Goal: Use online tool/utility: Utilize a website feature to perform a specific function

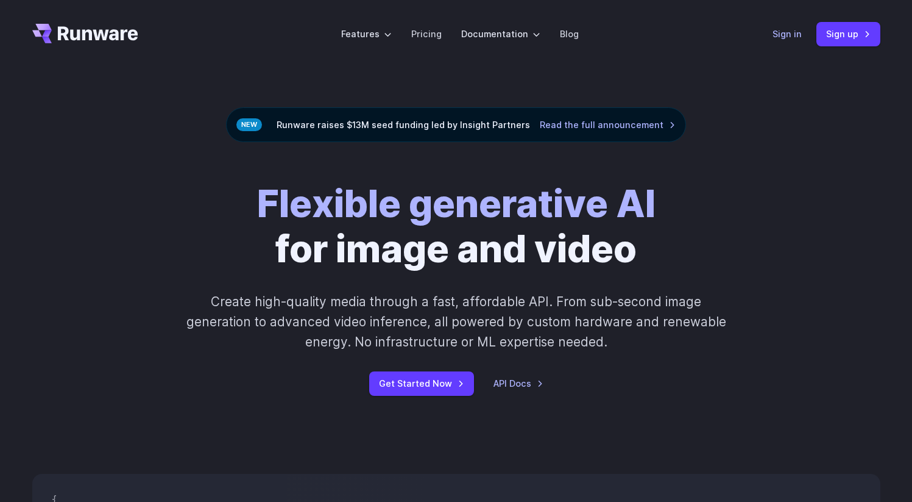
click at [792, 34] on link "Sign in" at bounding box center [787, 34] width 29 height 14
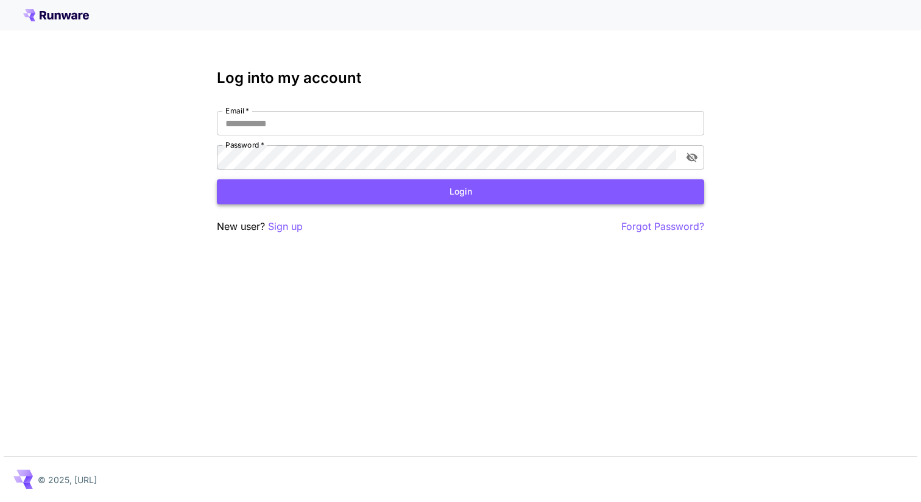
type input "**********"
click at [426, 196] on button "Login" at bounding box center [461, 191] width 488 height 25
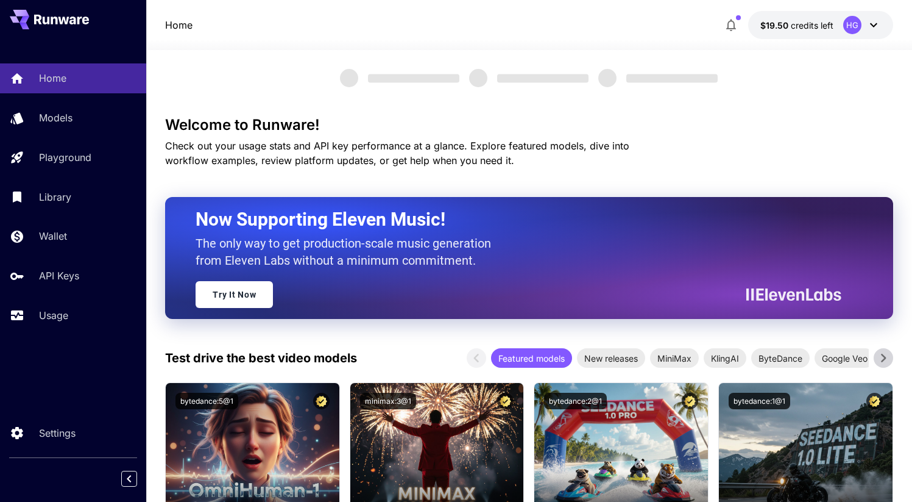
scroll to position [66, 0]
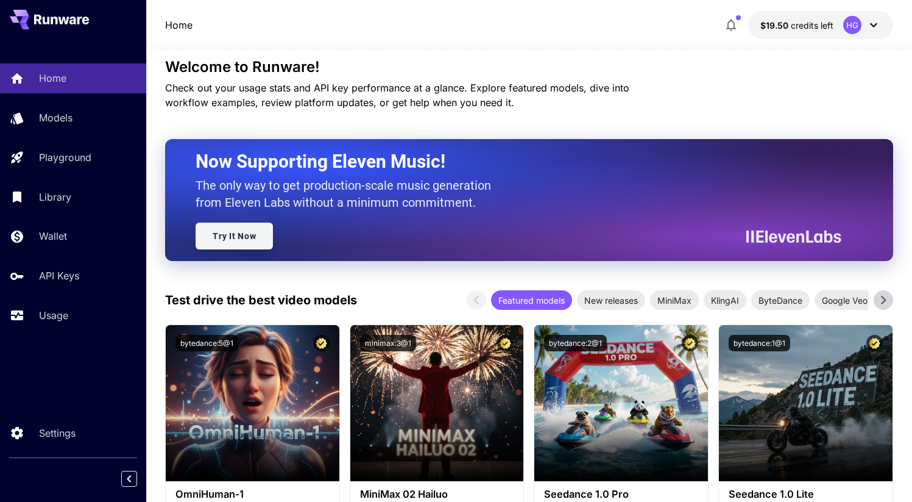
click at [240, 239] on link "Try It Now" at bounding box center [234, 235] width 77 height 27
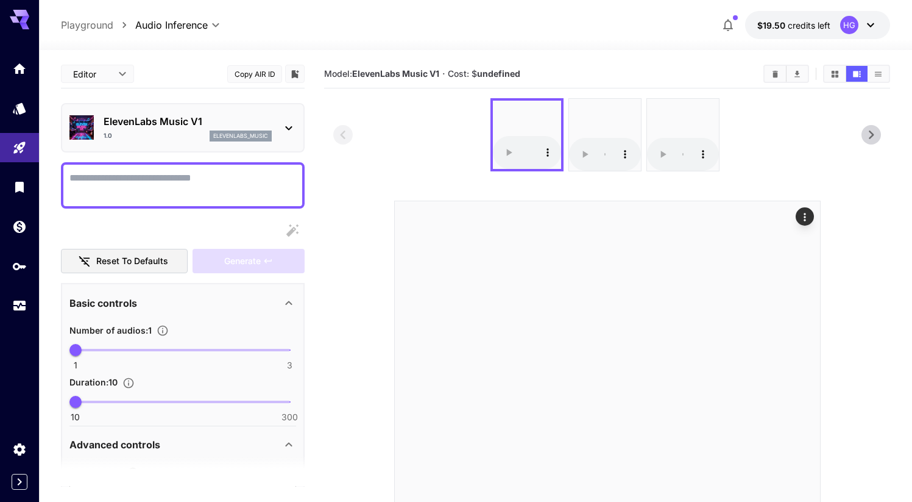
click at [286, 127] on icon at bounding box center [288, 128] width 7 height 4
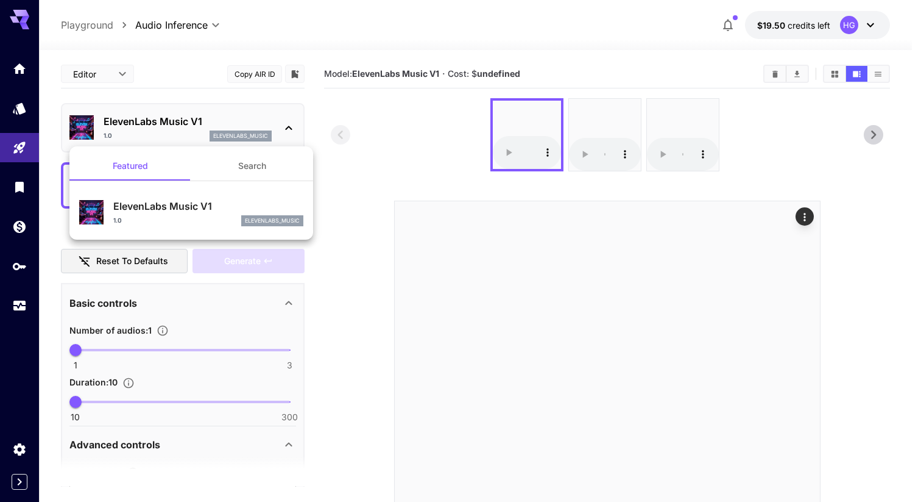
click at [374, 231] on div at bounding box center [460, 251] width 921 height 502
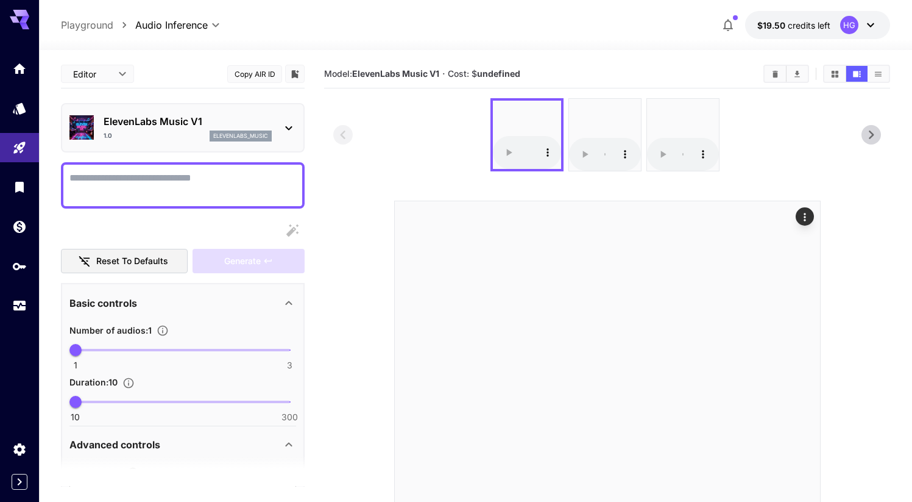
click at [261, 78] on button "Copy AIR ID" at bounding box center [254, 74] width 55 height 18
click at [260, 73] on button "Copied!" at bounding box center [254, 74] width 55 height 18
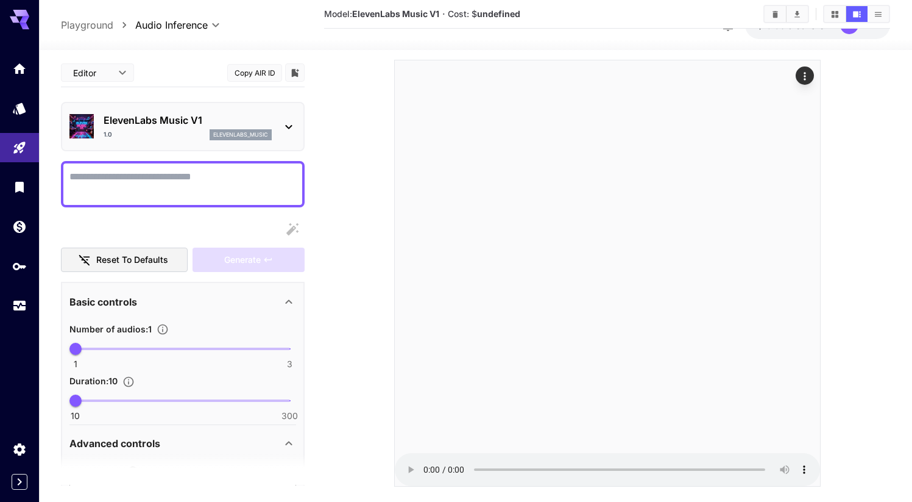
scroll to position [155, 0]
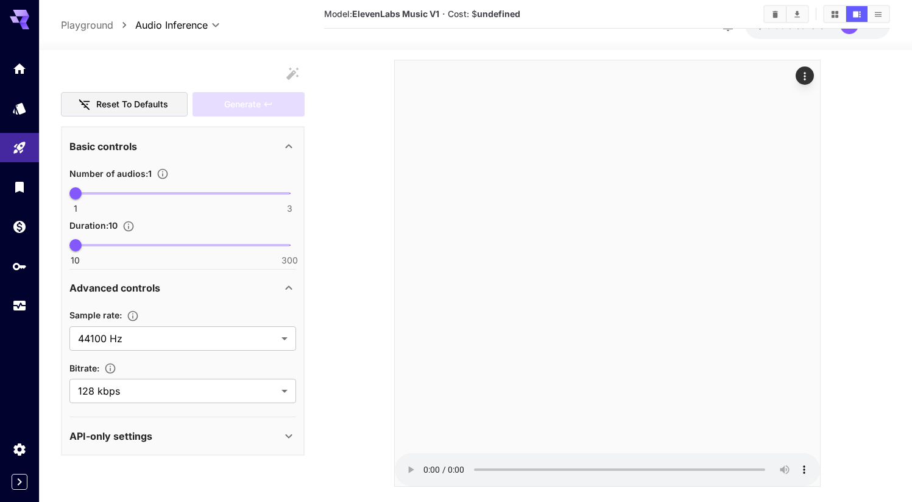
click at [182, 431] on div "API-only settings" at bounding box center [175, 435] width 212 height 15
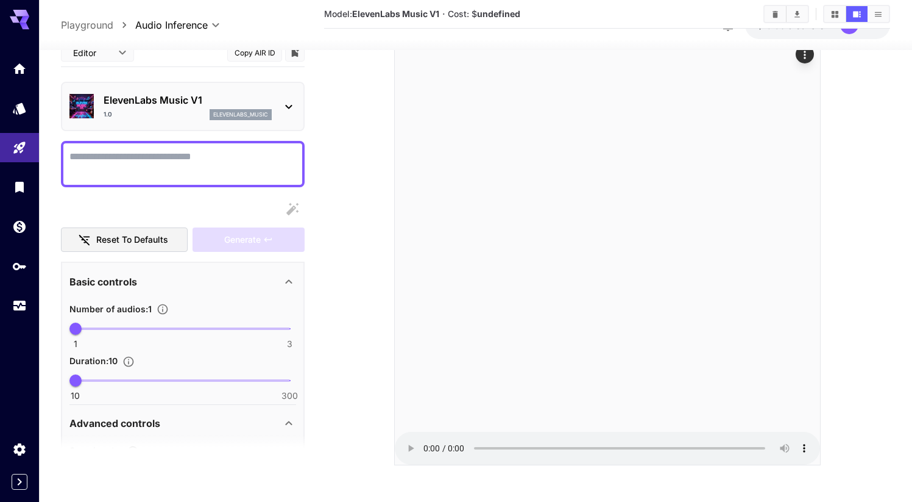
scroll to position [0, 0]
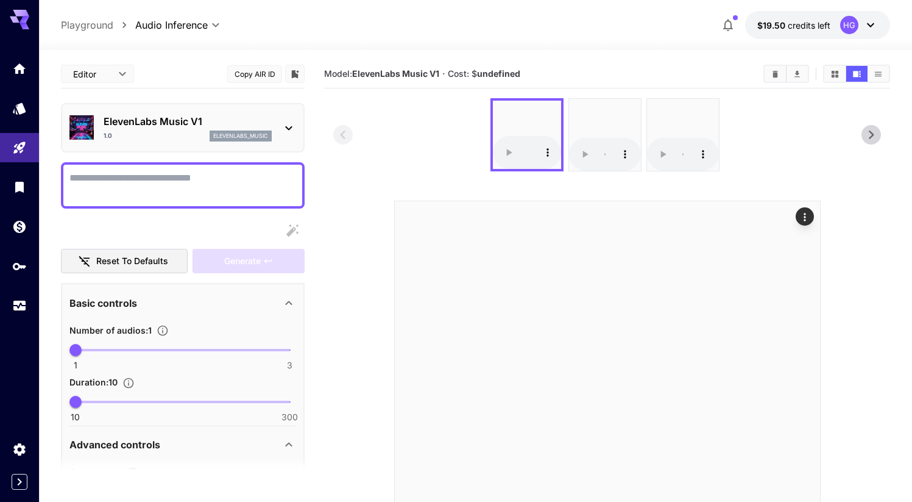
click at [460, 175] on section at bounding box center [606, 362] width 547 height 529
click at [22, 191] on icon "Library" at bounding box center [20, 183] width 15 height 15
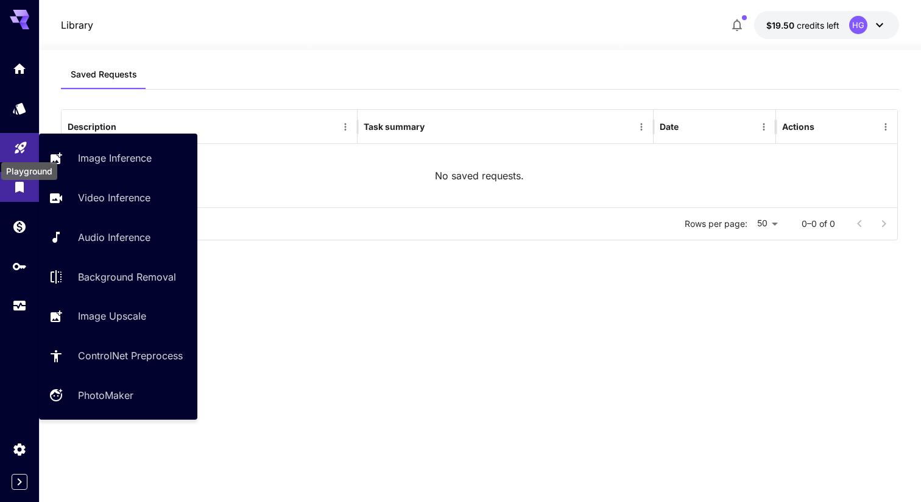
click at [23, 151] on icon "Playground" at bounding box center [20, 144] width 15 height 15
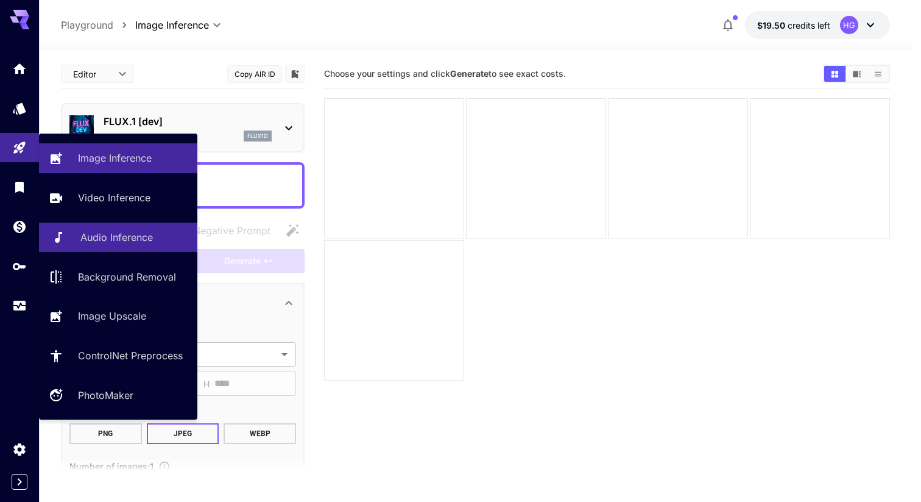
click at [138, 243] on p "Audio Inference" at bounding box center [116, 237] width 73 height 15
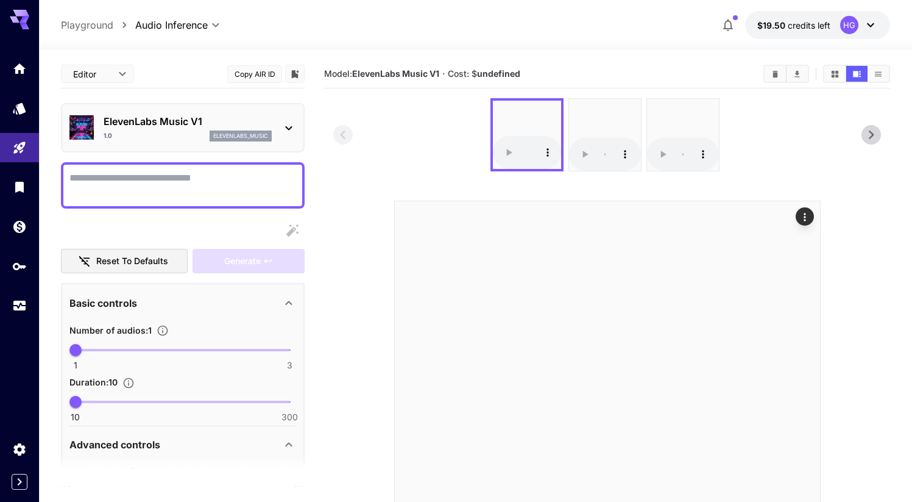
click at [215, 26] on body "**********" at bounding box center [456, 332] width 912 height 664
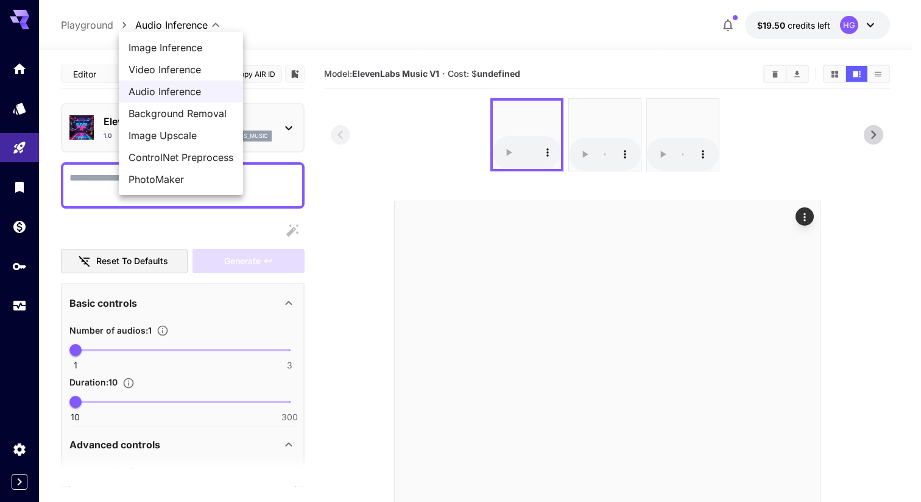
click at [194, 51] on span "Image Inference" at bounding box center [181, 47] width 105 height 15
type input "**********"
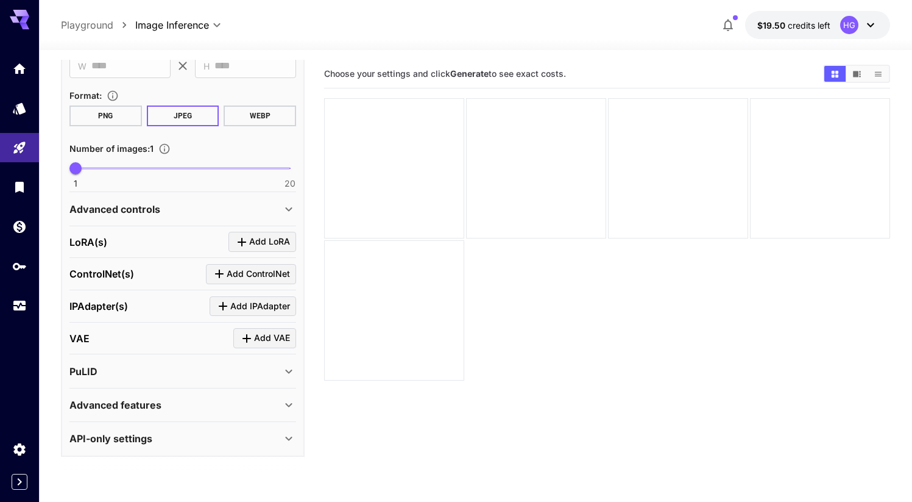
scroll to position [96, 0]
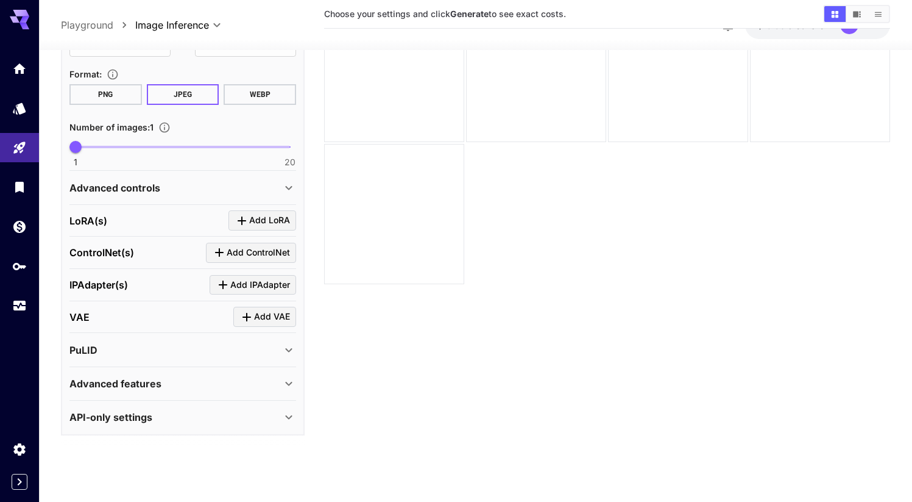
click at [157, 417] on div "API-only settings" at bounding box center [175, 417] width 212 height 15
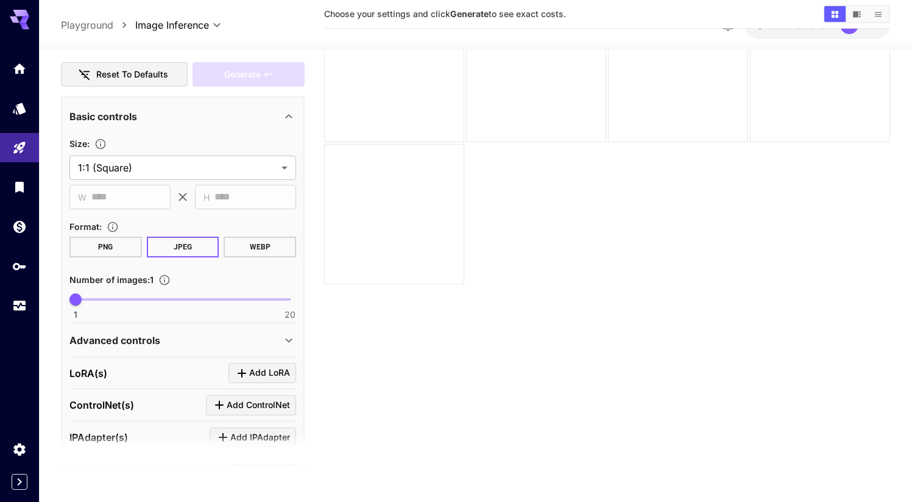
scroll to position [0, 0]
